Goal: Navigation & Orientation: Find specific page/section

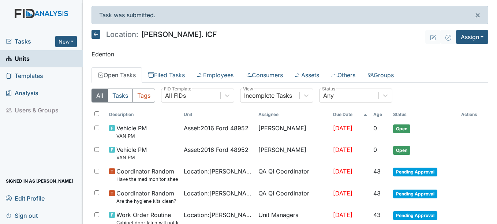
click at [23, 46] on span "Tasks" at bounding box center [30, 41] width 49 height 9
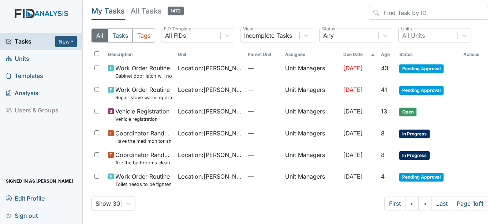
click at [27, 60] on span "Units" at bounding box center [17, 58] width 23 height 11
